Goal: Check status: Check status

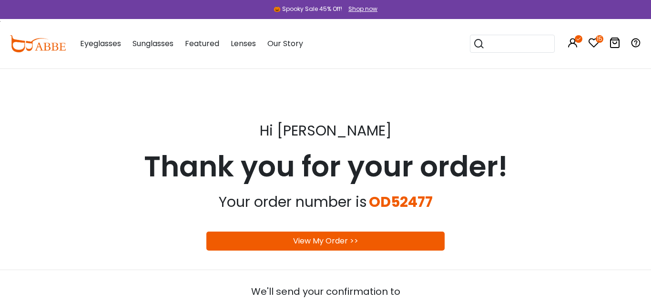
click at [325, 244] on link "View My Order >>" at bounding box center [325, 241] width 65 height 11
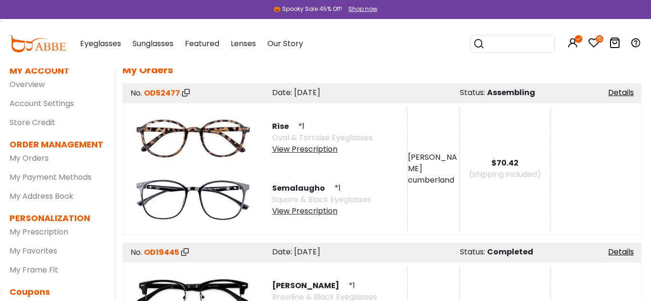
scroll to position [43, 0]
click at [627, 94] on link "Details" at bounding box center [621, 92] width 26 height 11
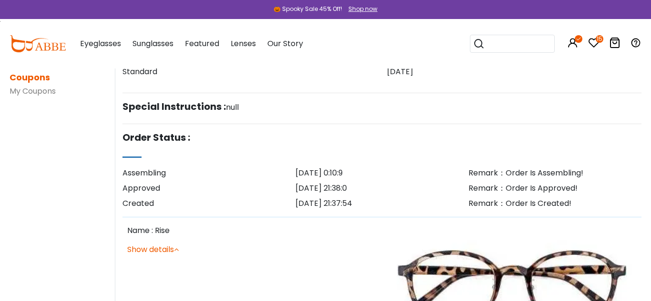
scroll to position [264, 0]
